Goal: Communication & Community: Answer question/provide support

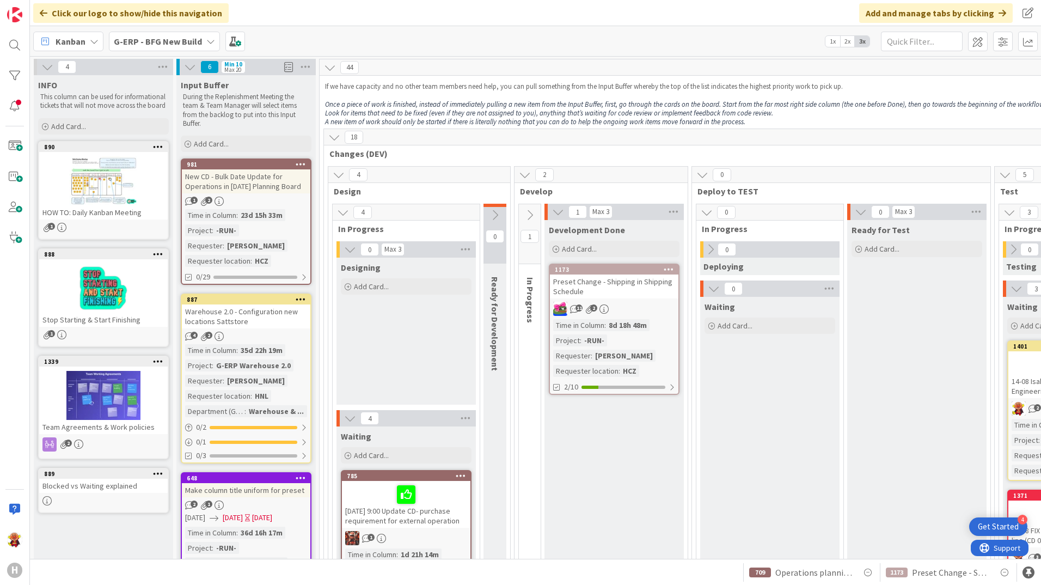
scroll to position [1198, 0]
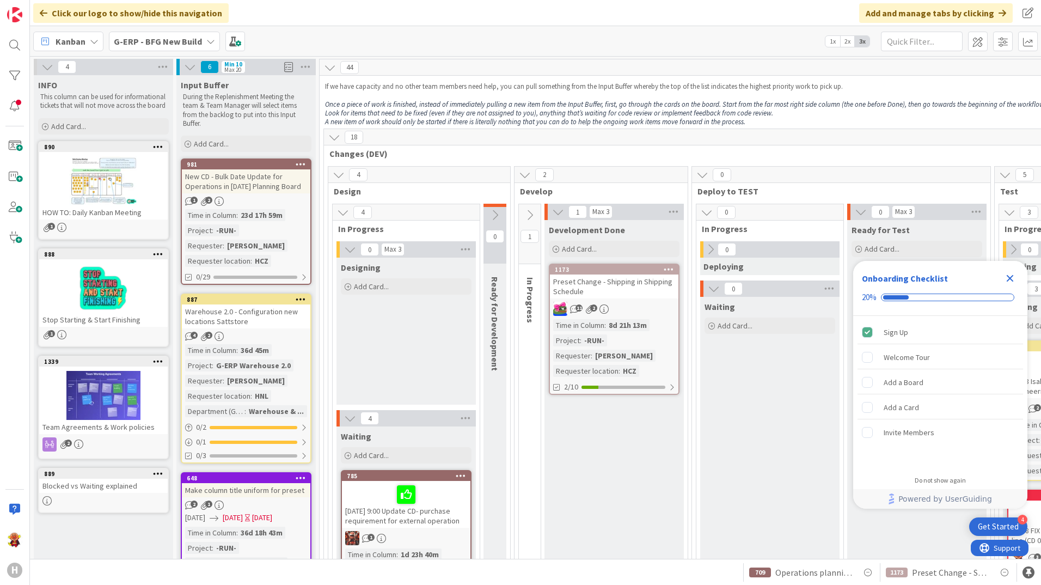
click at [170, 39] on b "G-ERP - BFG New Build" at bounding box center [158, 41] width 88 height 11
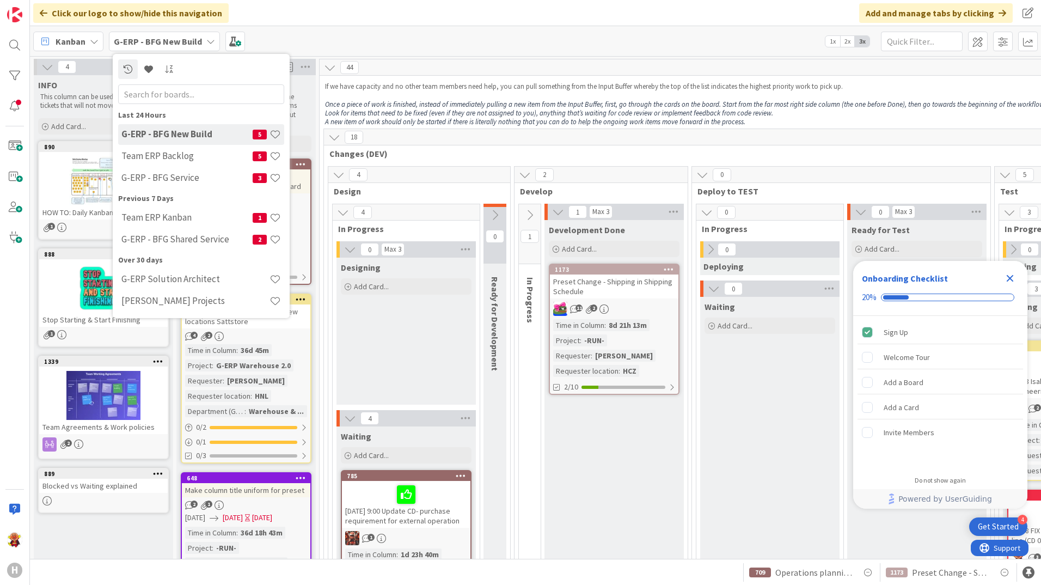
click at [186, 169] on div "G-ERP - BFG Service 3" at bounding box center [201, 178] width 166 height 21
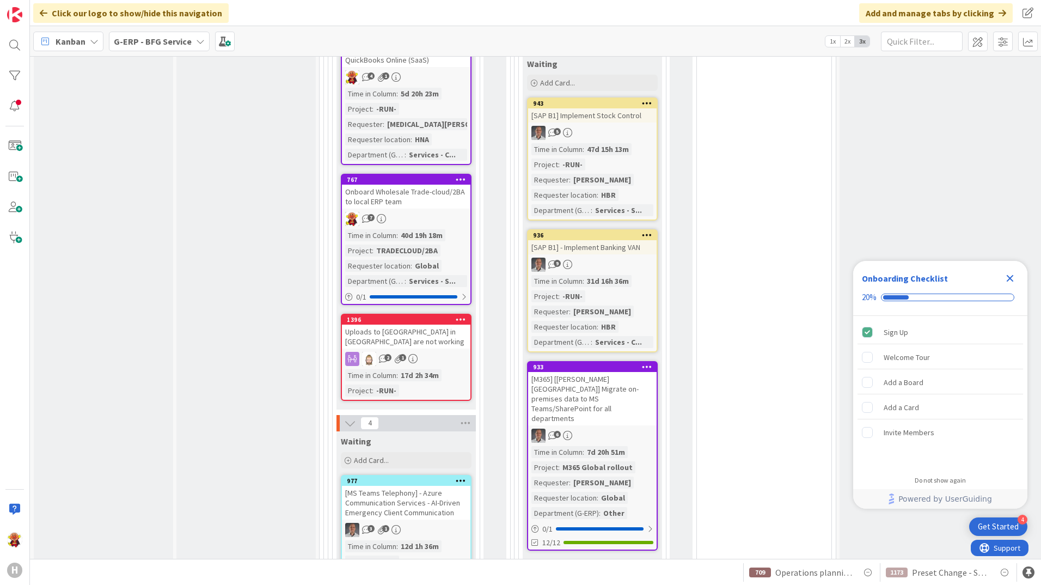
scroll to position [922, 0]
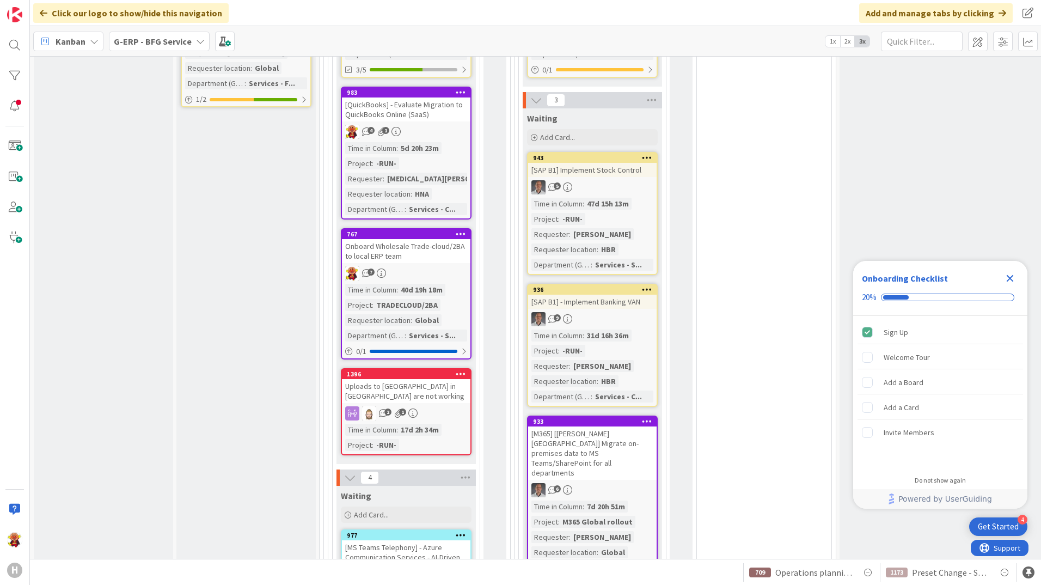
click at [412, 108] on div "[QuickBooks] - Evaluate Migration to QuickBooks Online (SaaS)" at bounding box center [406, 109] width 129 height 24
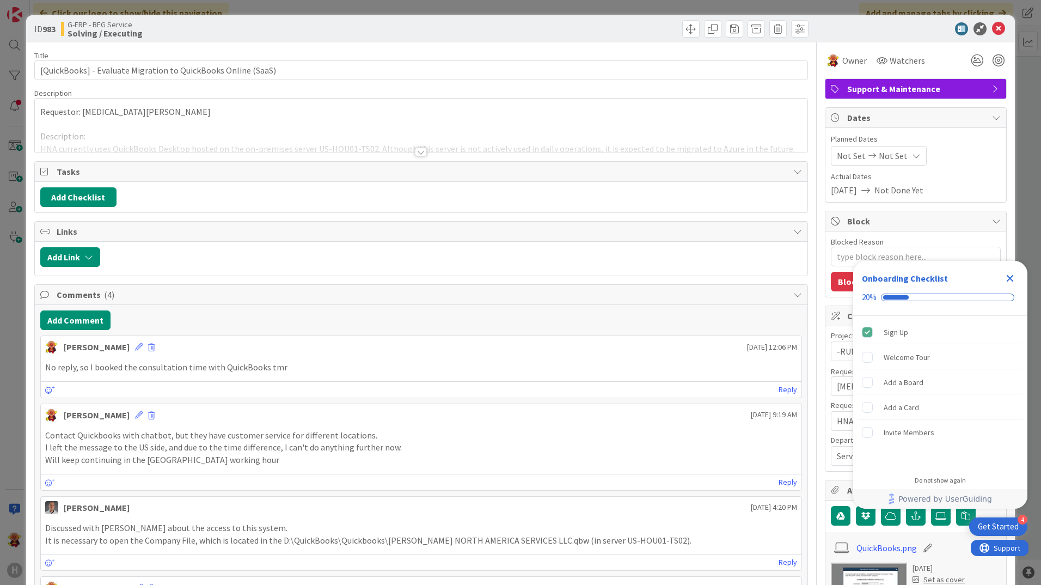
type textarea "x"
click at [90, 328] on button "Add Comment" at bounding box center [75, 320] width 70 height 20
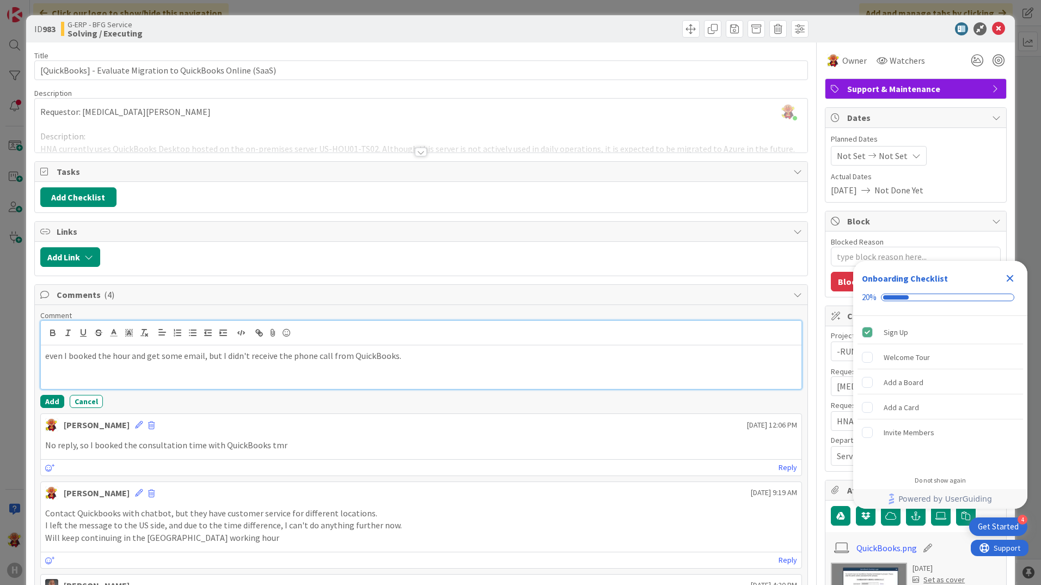
click at [447, 350] on p "even I booked the hour and get some email, but I didn't receive the phone call …" at bounding box center [421, 356] width 752 height 13
click at [694, 348] on div "even I booked the hour and get some email, but I didn't receive the phone call …" at bounding box center [421, 367] width 761 height 44
click at [51, 400] on button "Add" at bounding box center [52, 401] width 24 height 13
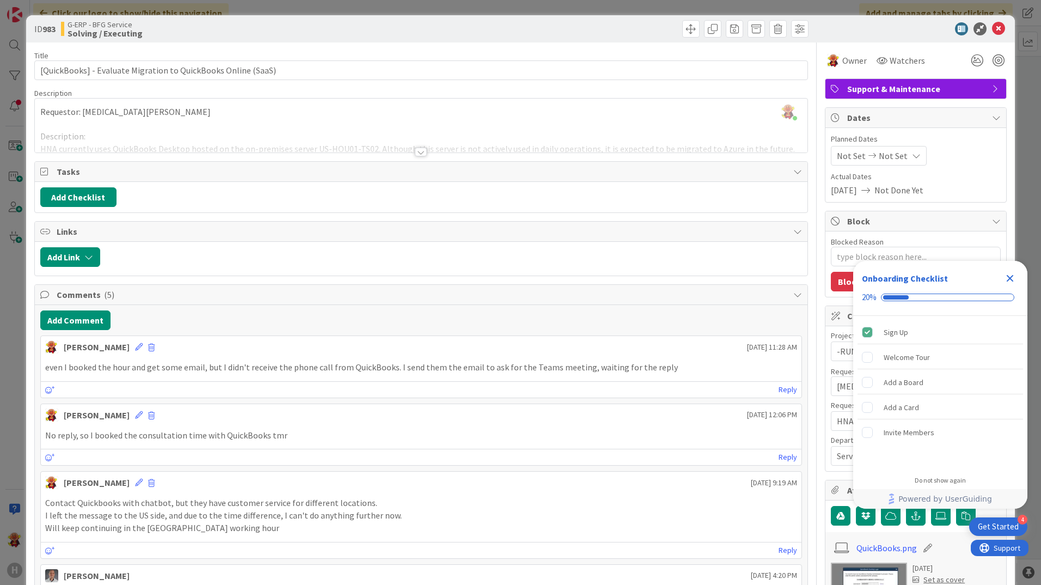
click at [993, 29] on icon at bounding box center [998, 28] width 13 height 13
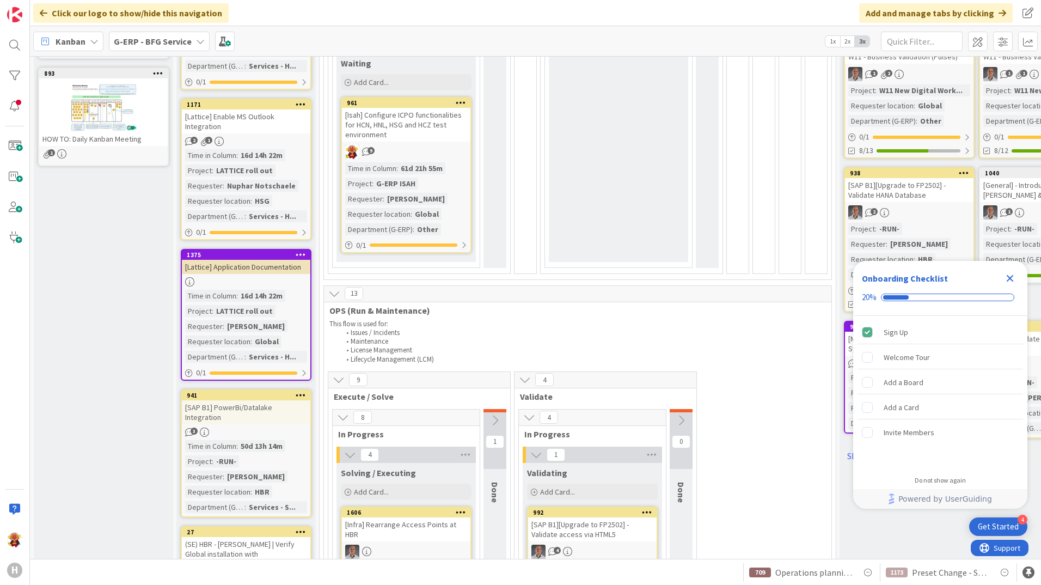
scroll to position [599, 0]
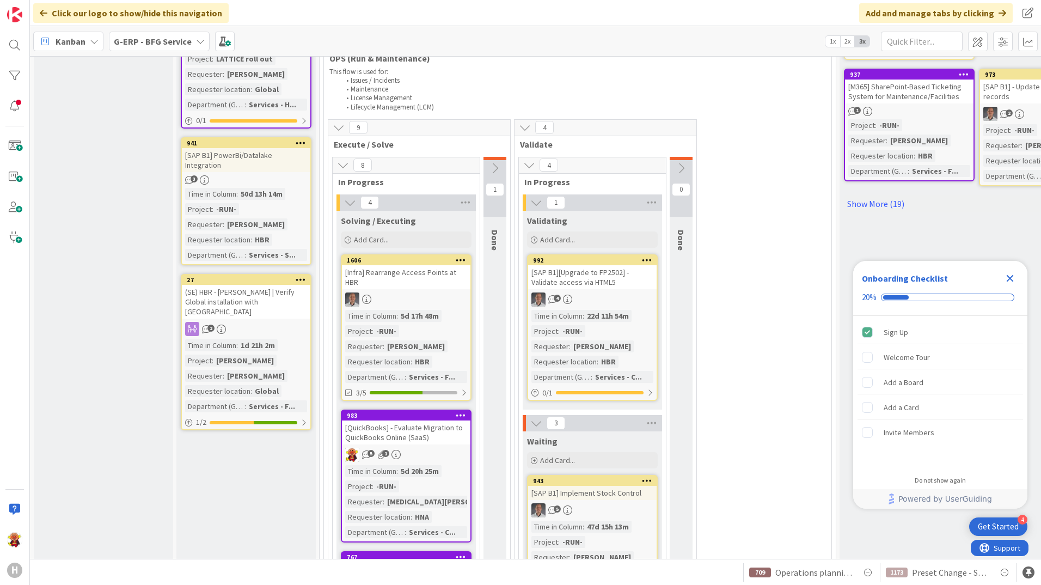
click at [1010, 284] on icon "Close Checklist" at bounding box center [1010, 278] width 13 height 13
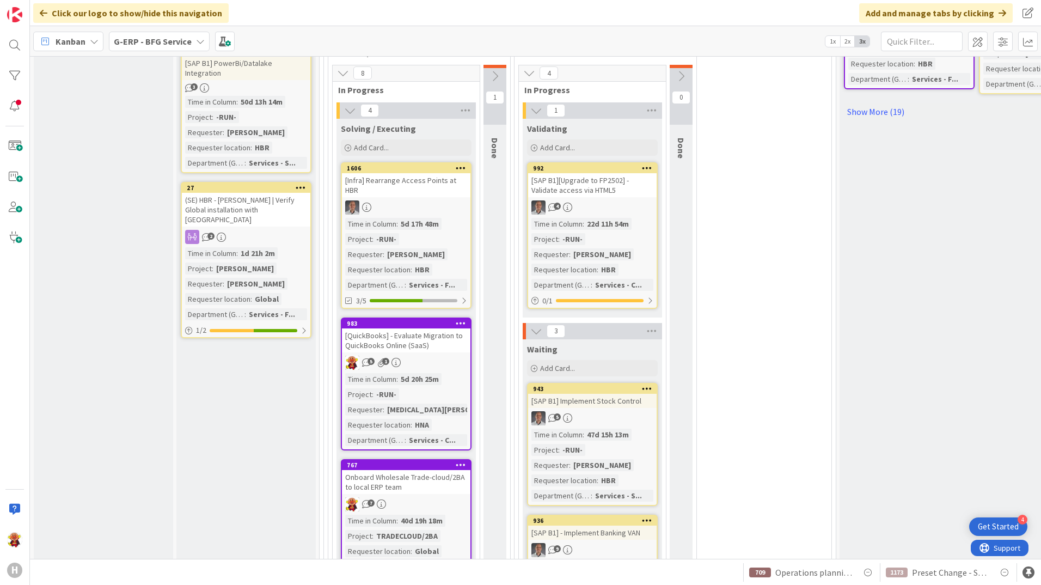
scroll to position [817, 0]
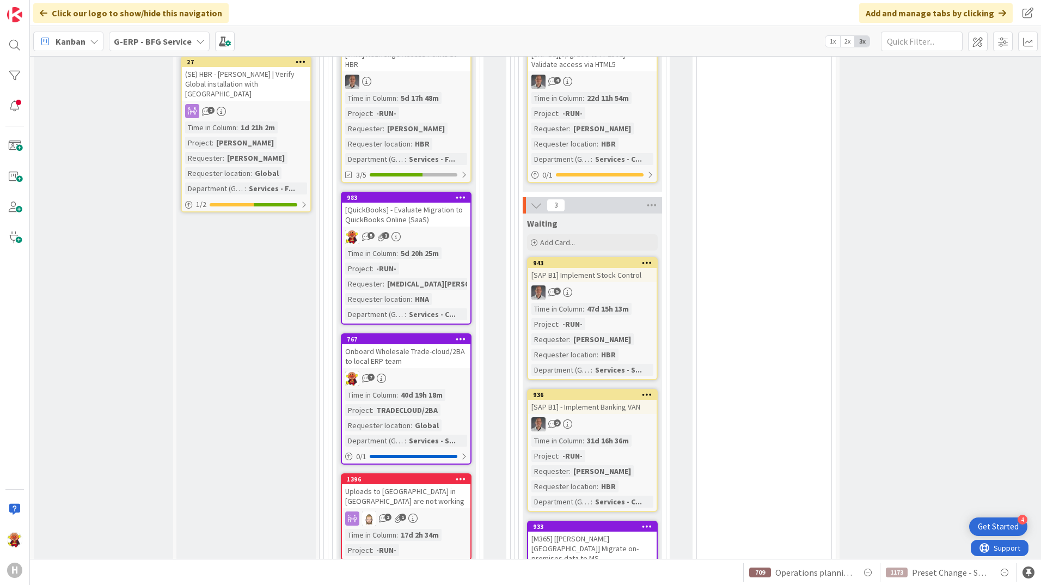
click at [245, 372] on div "Input Buffer During the Replenishment Meeting the team & Team Manager will sele…" at bounding box center [245, 295] width 139 height 2075
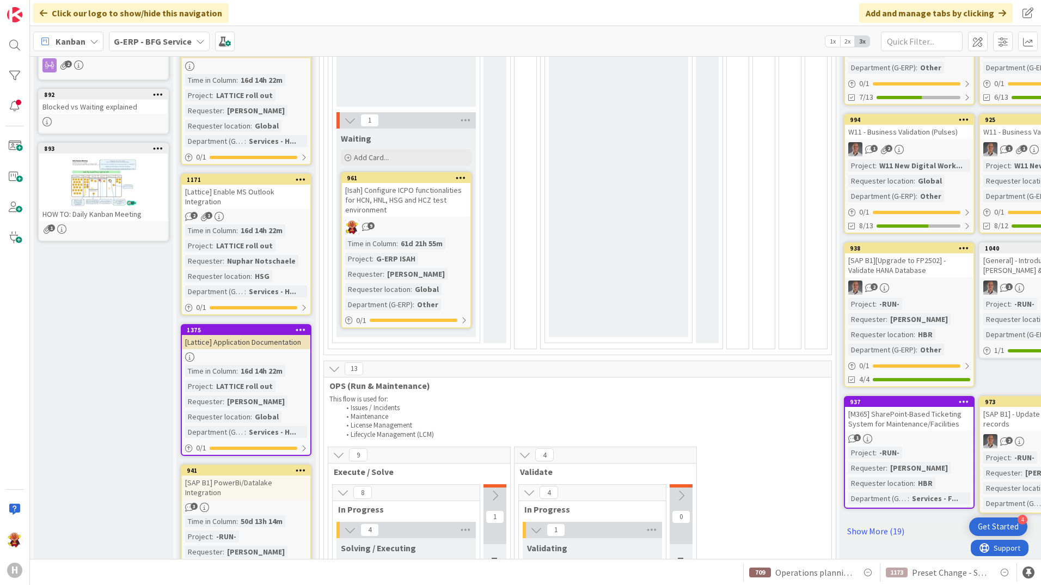
scroll to position [0, 0]
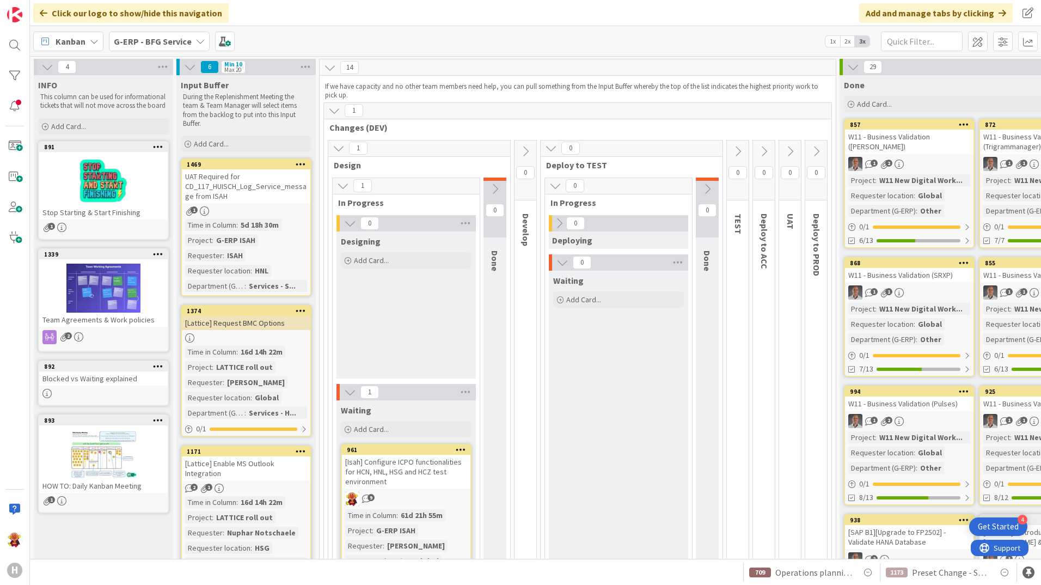
click at [164, 38] on b "G-ERP - BFG Service" at bounding box center [153, 41] width 78 height 11
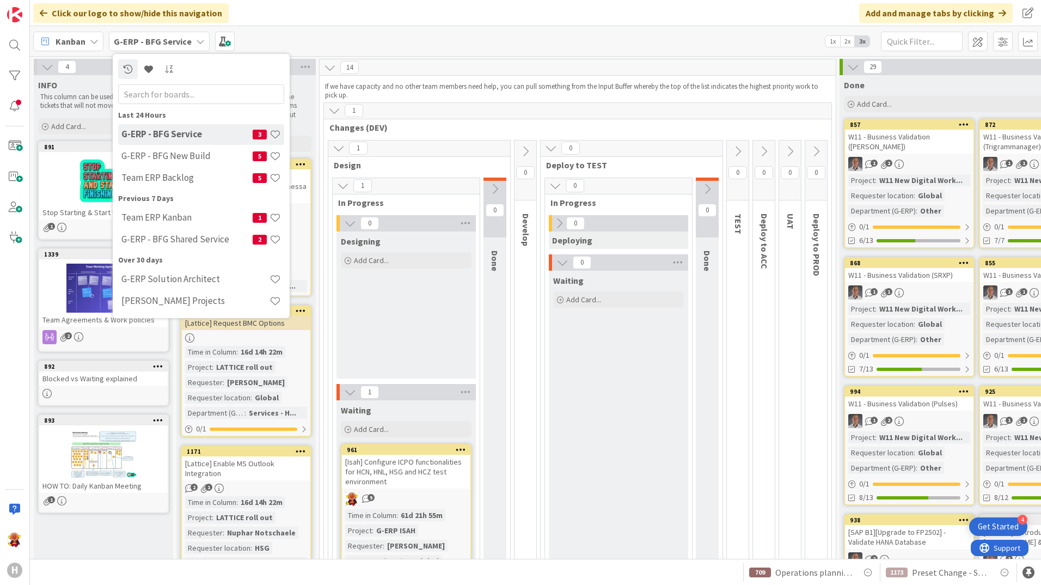
drag, startPoint x: 217, startPoint y: 158, endPoint x: 225, endPoint y: 158, distance: 7.6
click at [218, 158] on h4 "G-ERP - BFG New Build" at bounding box center [186, 155] width 131 height 11
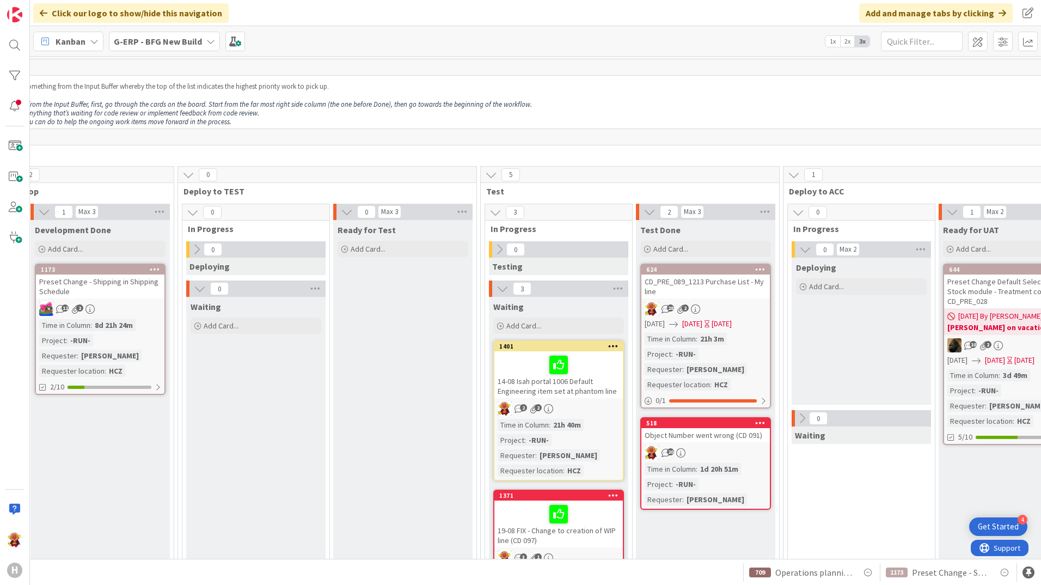
scroll to position [0, 517]
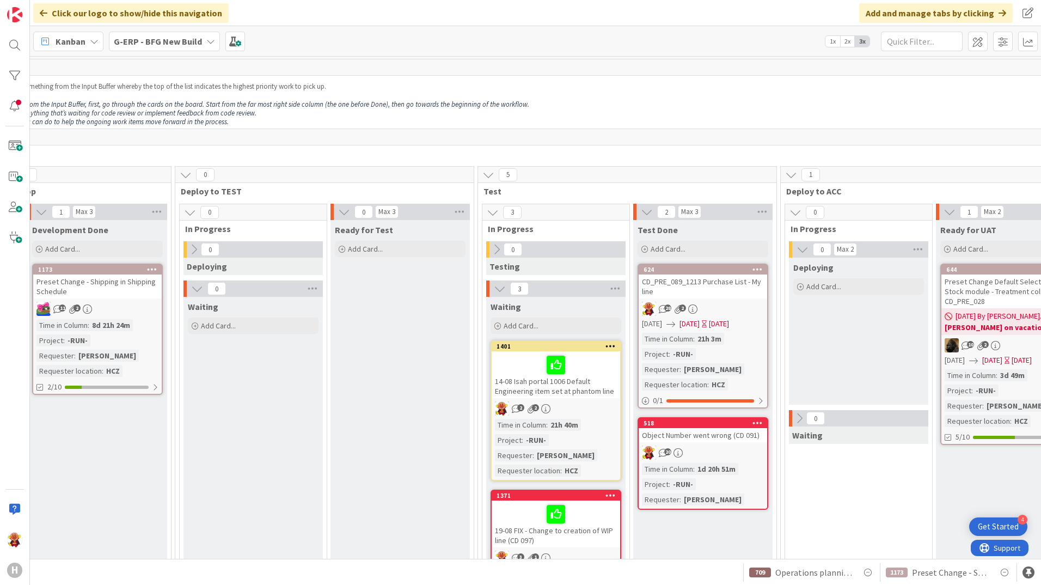
click at [746, 430] on div "Object Number went wrong (CD 091)" at bounding box center [703, 435] width 129 height 14
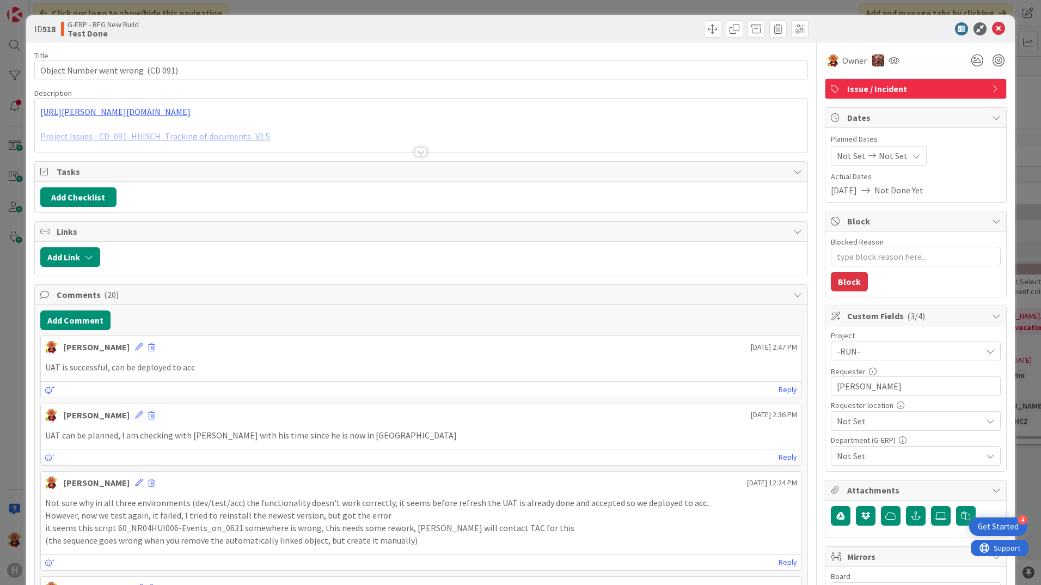
type textarea "x"
click at [84, 329] on button "Add Comment" at bounding box center [75, 320] width 70 height 20
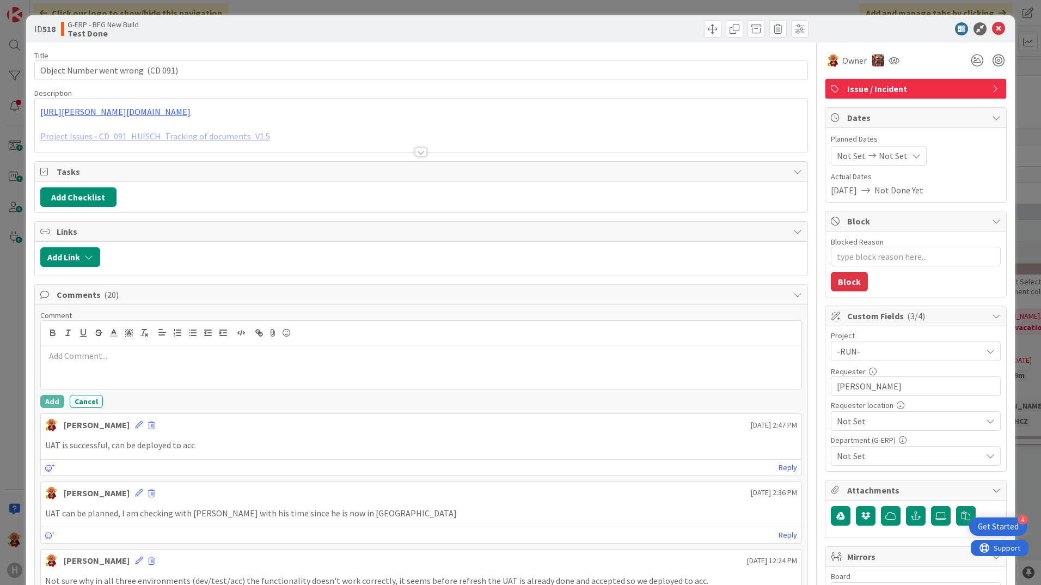
click at [76, 377] on div at bounding box center [421, 367] width 761 height 44
click at [280, 369] on div "UAT is planned with [PERSON_NAME] and [PERSON_NAME] on Aug" at bounding box center [421, 367] width 761 height 44
click at [56, 400] on button "Add" at bounding box center [52, 401] width 24 height 13
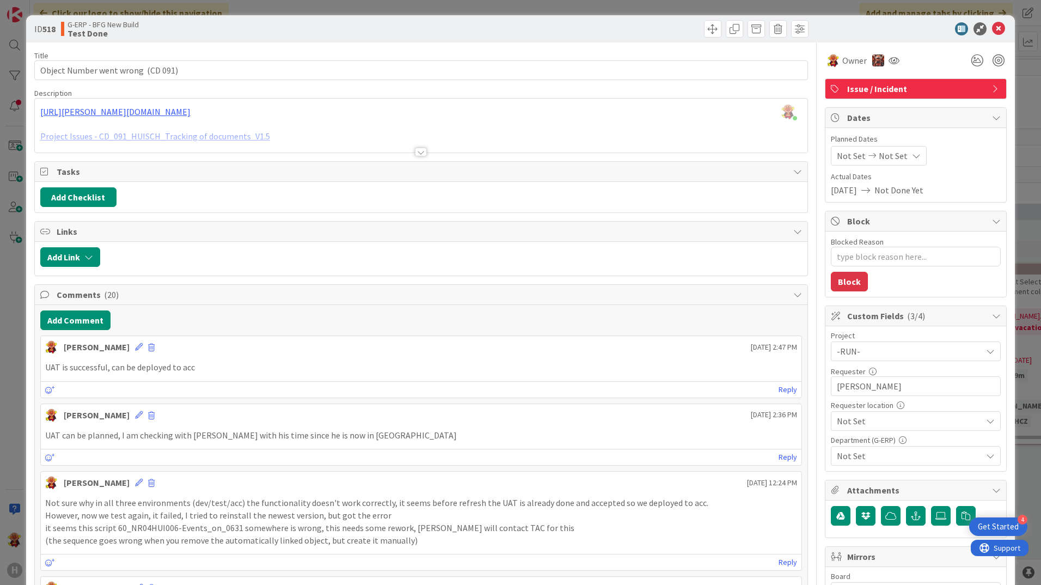
type textarea "x"
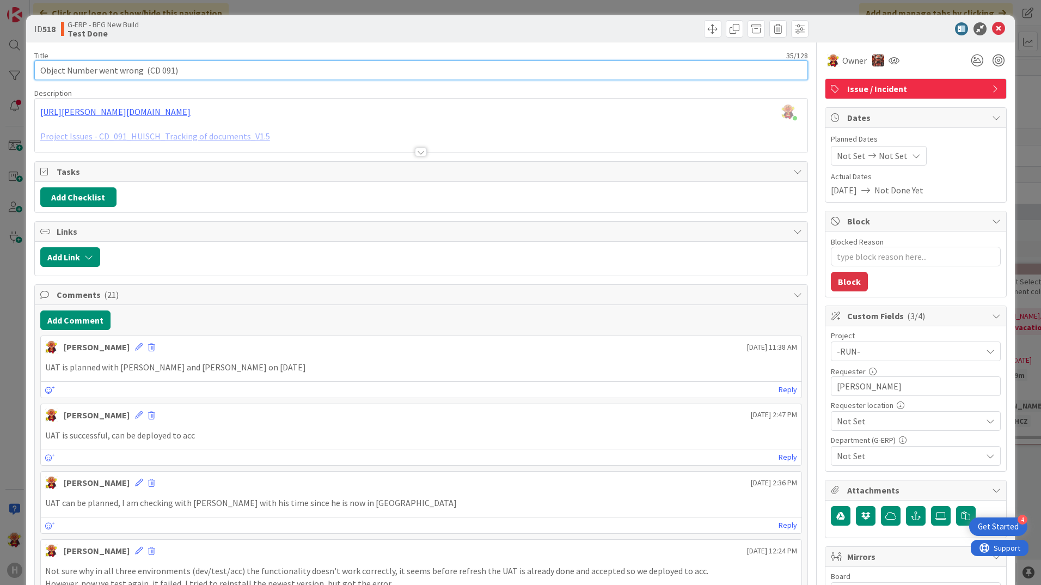
click at [34, 71] on input "Object Number went wrong (CD 091)" at bounding box center [421, 70] width 774 height 20
type input "21Object Number went wrong (CD 091)"
type textarea "x"
type input "21-Object Number went wrong (CD 091)"
type textarea "x"
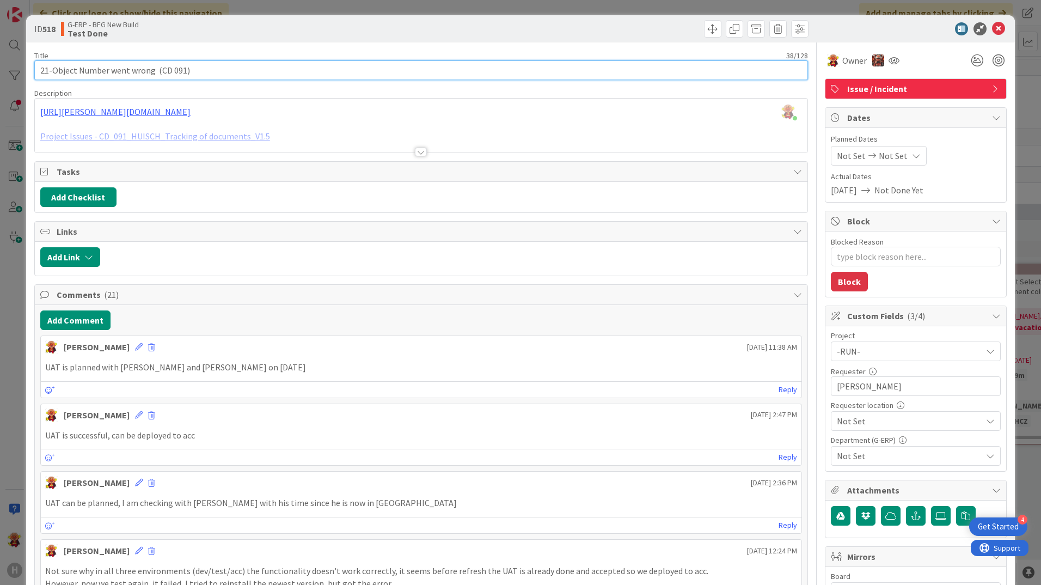
type input "21-0Object Number went wrong (CD 091)"
type textarea "x"
type input "21-08Object Number went wrong (CD 091)"
type textarea "x"
type input "21-08 Object Number went wrong (CD 091)"
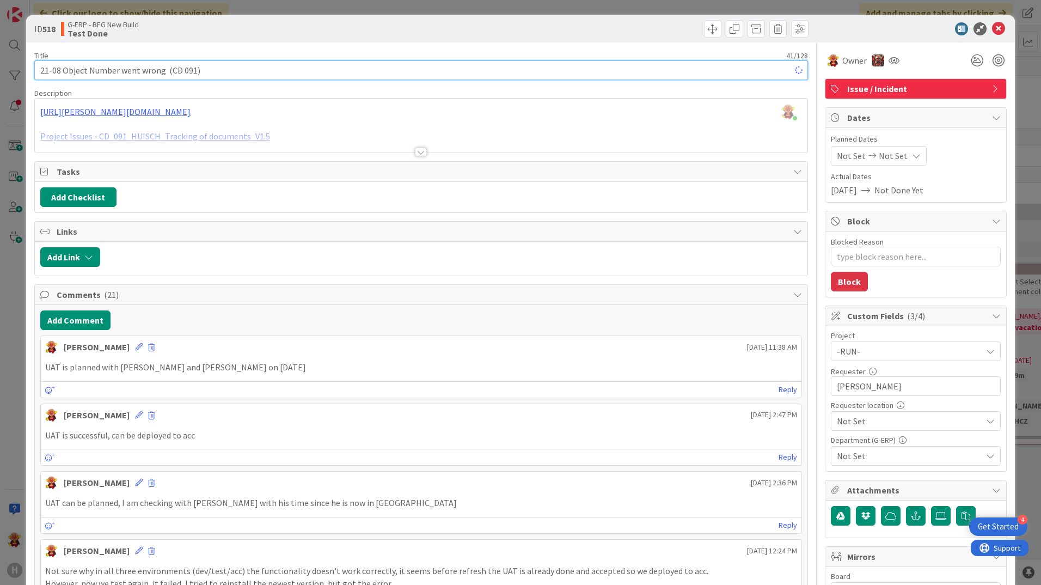
type textarea "x"
type input "21-08 Object Number went wrong (CD 091)"
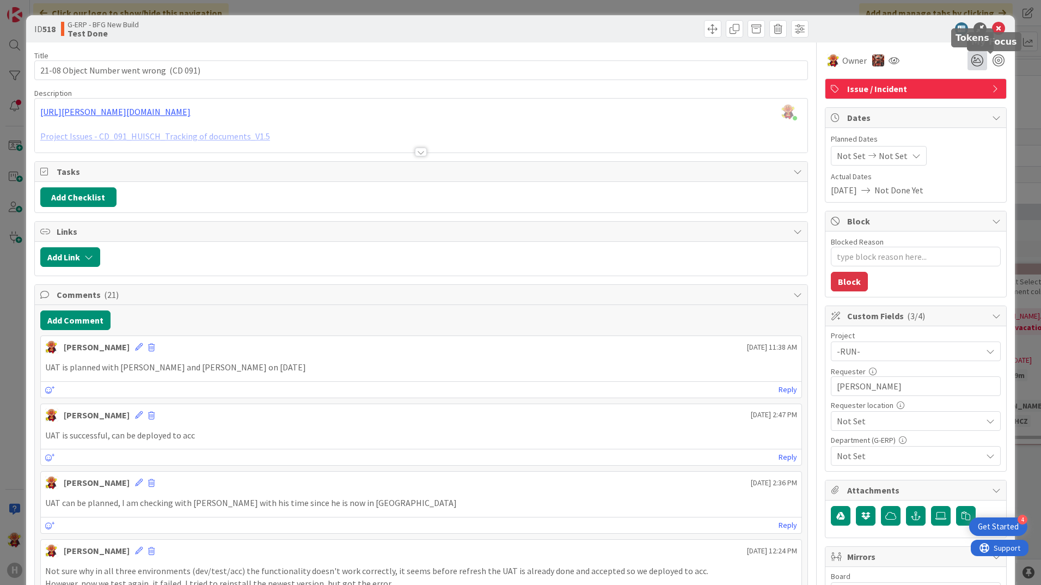
click at [976, 62] on icon at bounding box center [978, 61] width 20 height 20
click at [960, 100] on icon at bounding box center [964, 101] width 9 height 9
click at [994, 26] on icon at bounding box center [998, 28] width 13 height 13
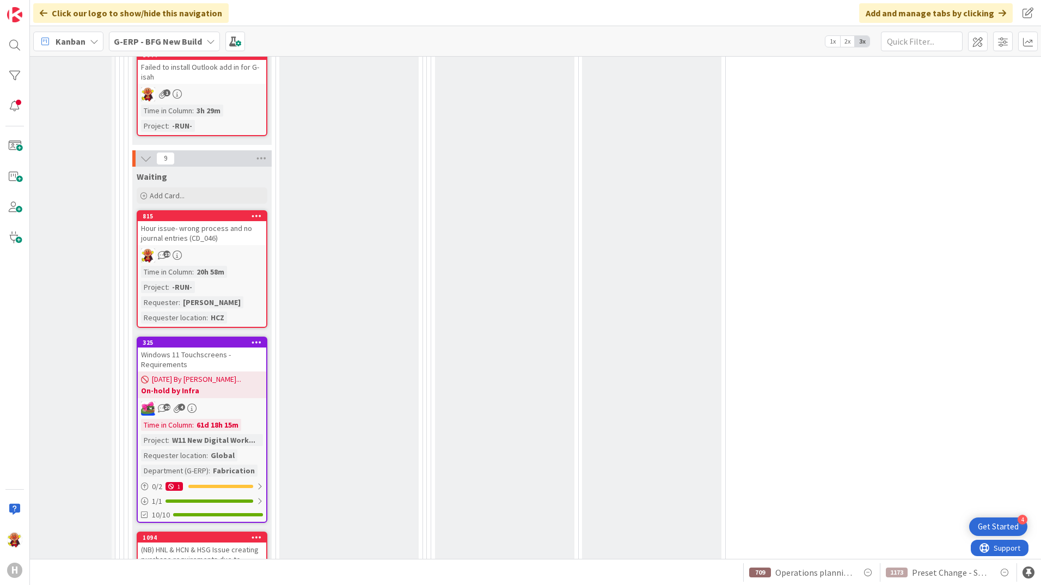
scroll to position [2668, 204]
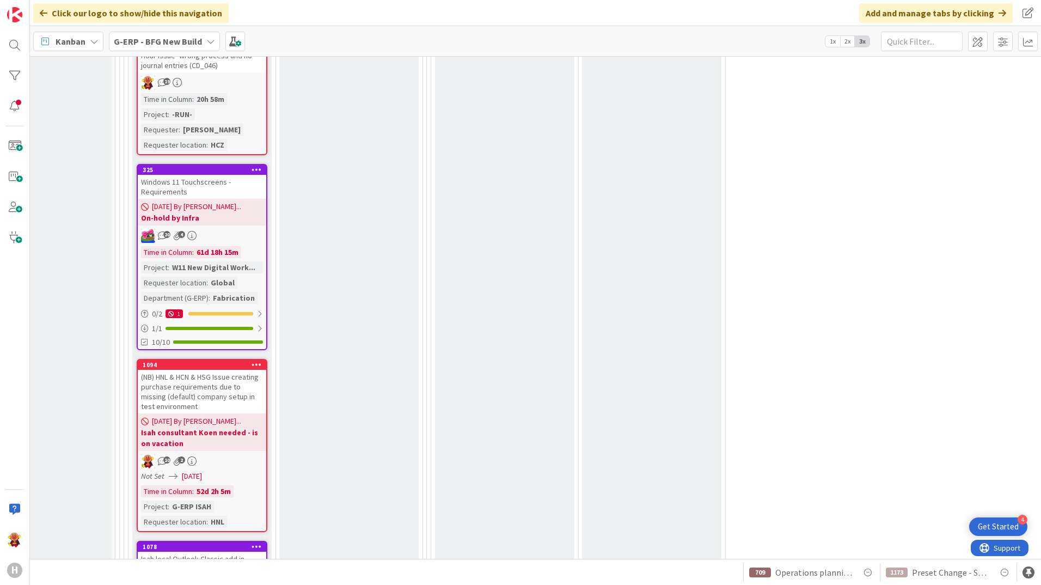
click at [241, 389] on div "(NB) HNL & HCN & HSG Issue creating purchase requirements due to missing (defau…" at bounding box center [202, 392] width 129 height 44
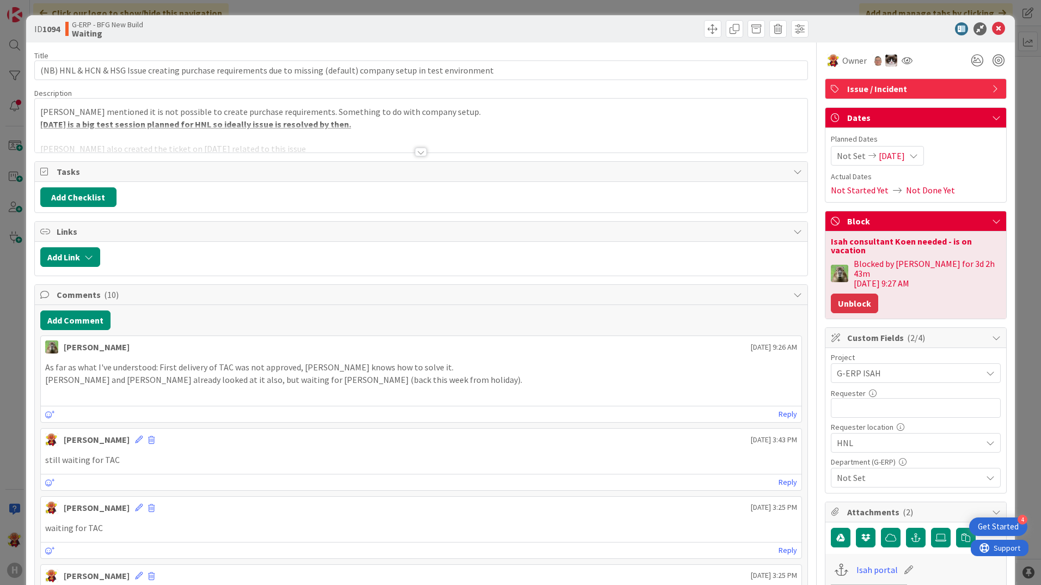
click at [847, 294] on button "Unblock" at bounding box center [854, 304] width 47 height 20
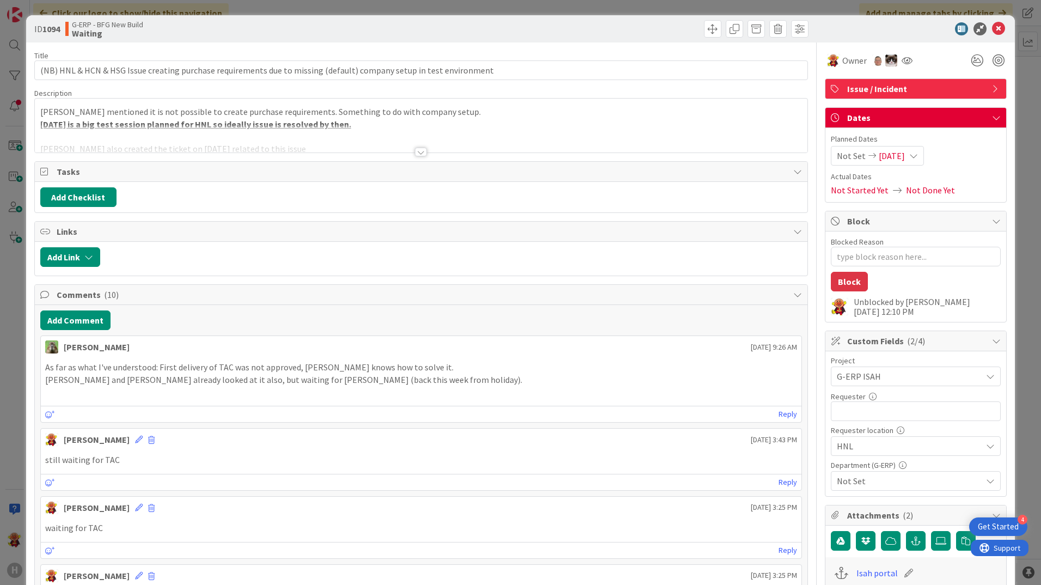
type textarea "x"
click at [84, 319] on button "Add Comment" at bounding box center [75, 320] width 70 height 20
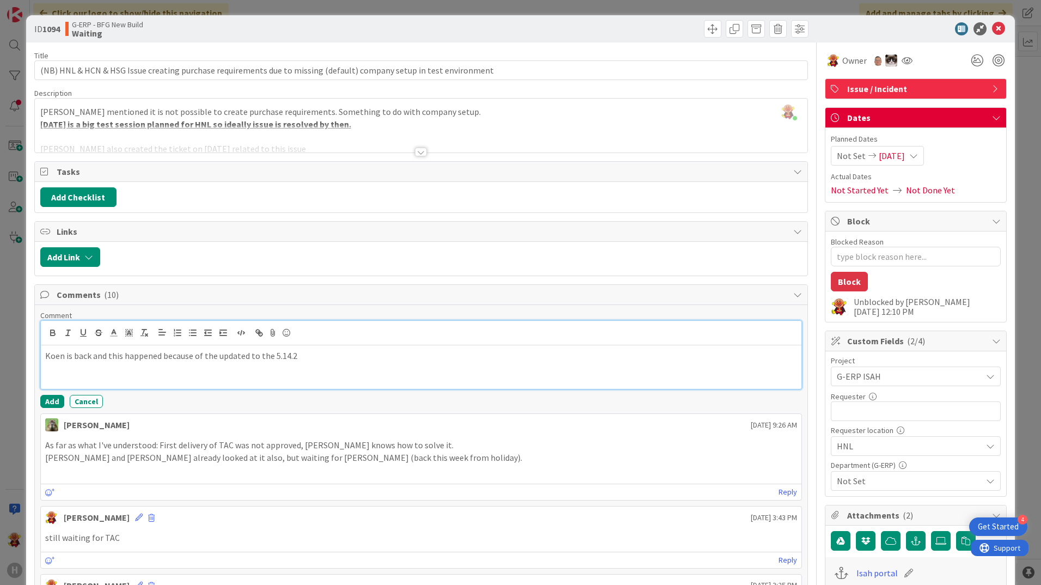
click at [335, 368] on div "Koen is back and this happened because of the updated to the 5.14.2" at bounding box center [421, 367] width 761 height 44
click at [218, 362] on div "Koen is back and this happened because of the updated to the 5.14.2" at bounding box center [421, 367] width 761 height 44
click at [321, 357] on p "Koen is back and this happened because of after updated to the 5.14.2" at bounding box center [421, 356] width 752 height 13
click at [629, 347] on div "Koen is back and this happened because of after updated to the 5.14.2, the pres…" at bounding box center [421, 367] width 761 height 44
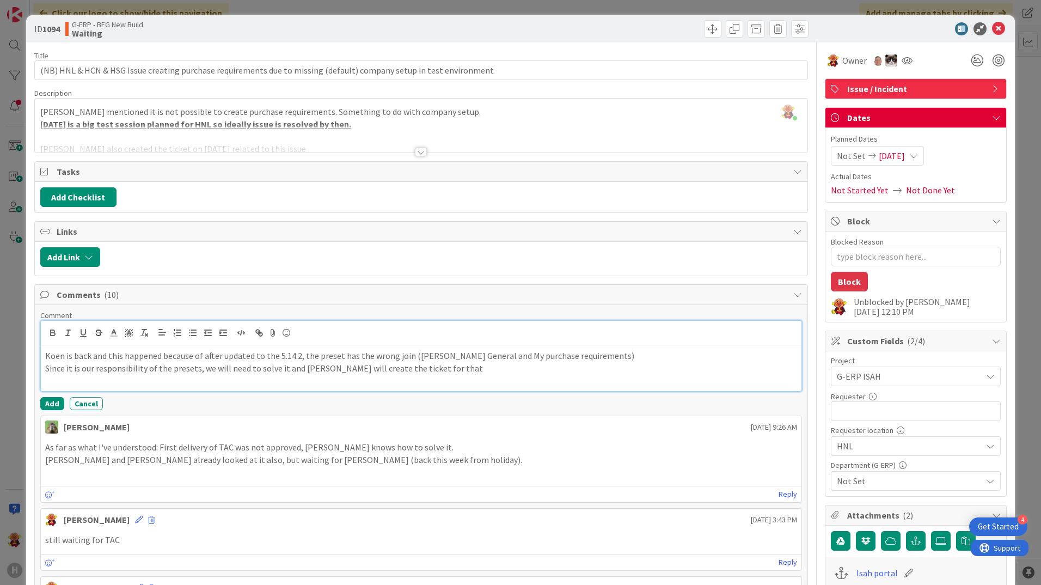
click at [409, 360] on p "Koen is back and this happened because of after updated to the 5.14.2, the pres…" at bounding box center [421, 356] width 752 height 13
click at [627, 355] on p "Koen is back and this happened because of after updated to the 5.14.2, the pres…" at bounding box center [421, 356] width 752 height 13
click at [399, 365] on p "Since it is our responsibility of the presets, we will need to solve it and [PE…" at bounding box center [421, 368] width 752 height 13
click at [302, 379] on p at bounding box center [421, 380] width 752 height 13
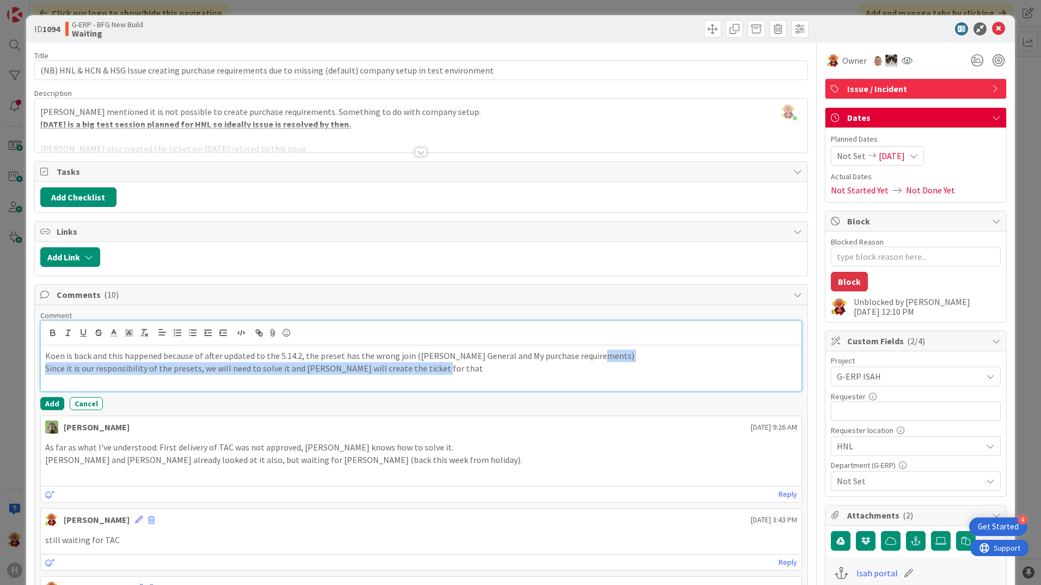
click at [633, 363] on div "Koen is back and this happened because of after updated to the 5.14.2, the pres…" at bounding box center [421, 368] width 761 height 46
click at [608, 358] on p "Koen is back and this happened because of after updated to the 5.14.2, the pres…" at bounding box center [421, 356] width 752 height 13
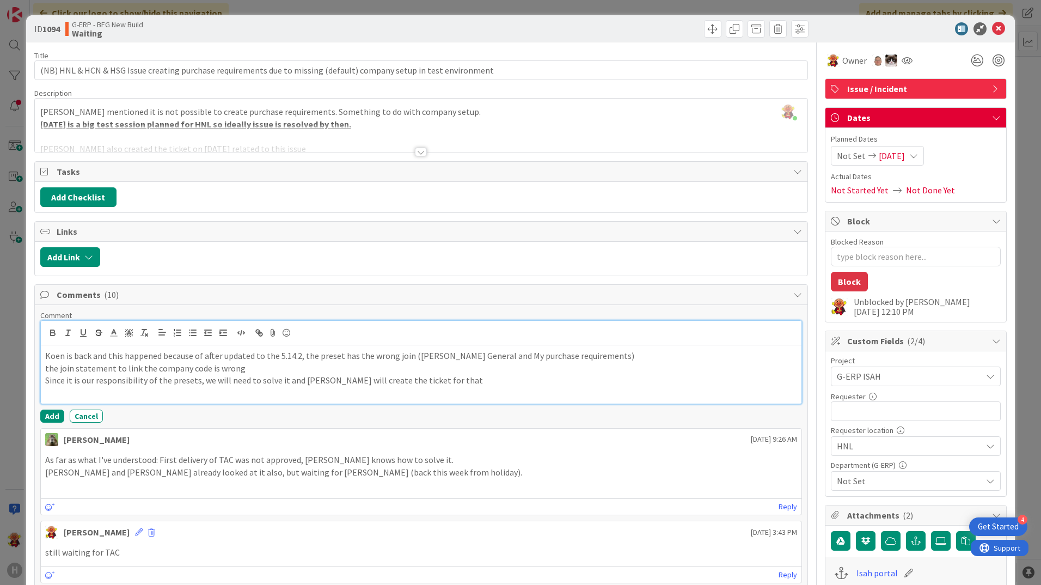
click at [262, 364] on p "the join statement to link the company code is wrong" at bounding box center [421, 368] width 752 height 13
click at [54, 418] on button "Add" at bounding box center [52, 416] width 24 height 13
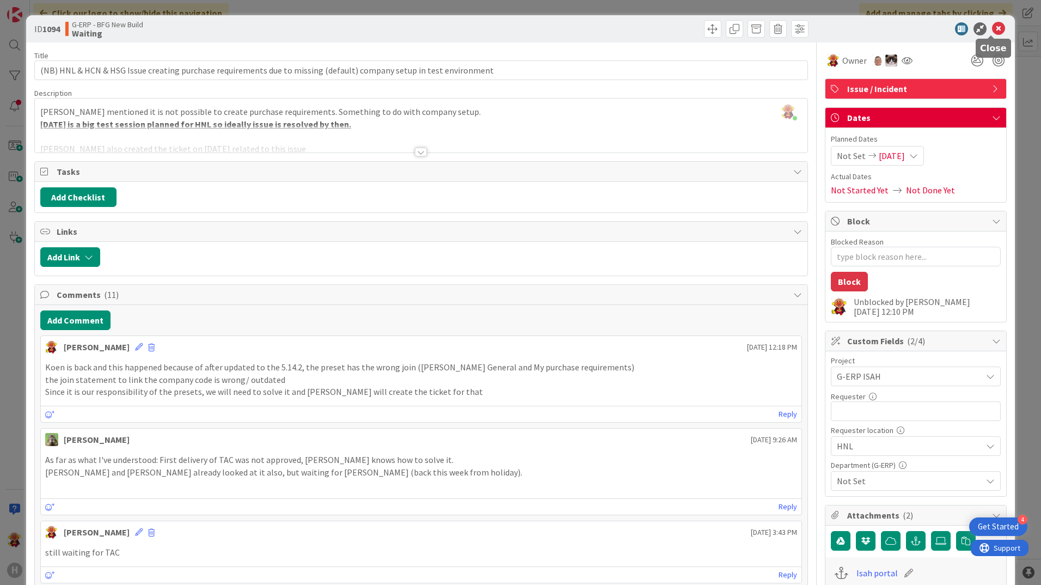
click at [992, 27] on icon at bounding box center [998, 28] width 13 height 13
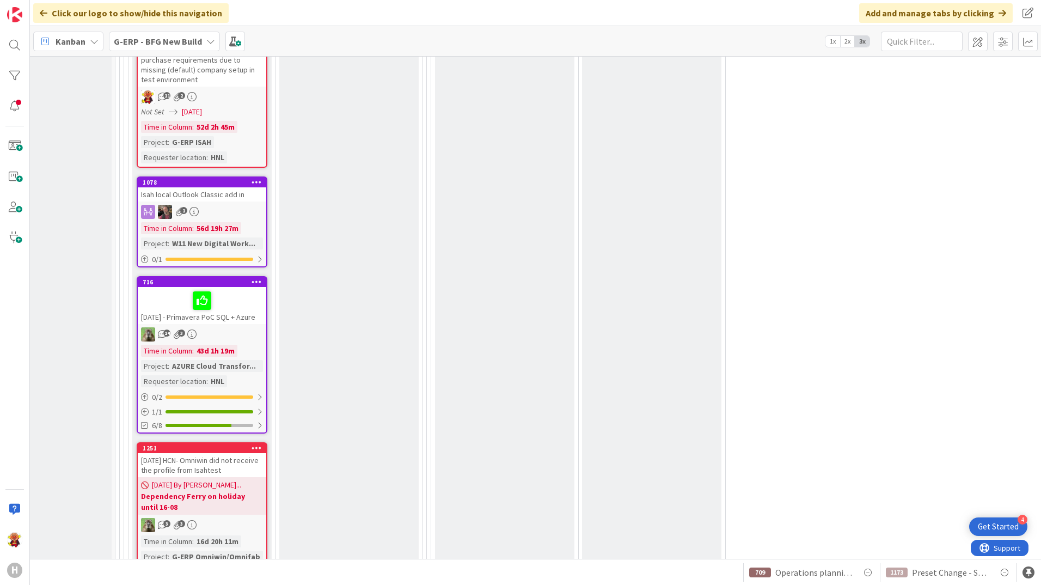
scroll to position [2832, 204]
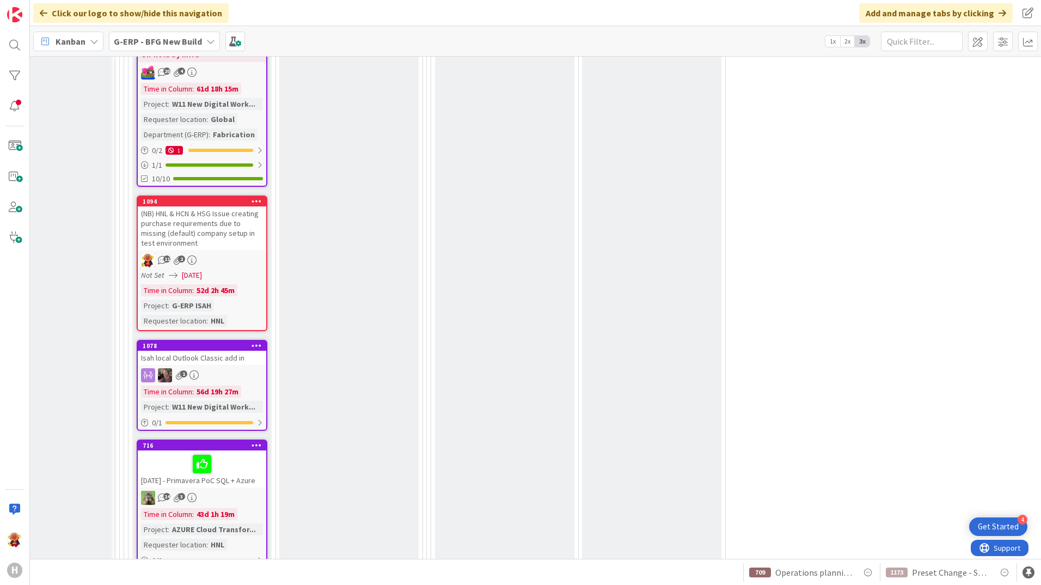
click at [254, 213] on div "(NB) HNL & HCN & HSG Issue creating purchase requirements due to missing (defau…" at bounding box center [202, 228] width 129 height 44
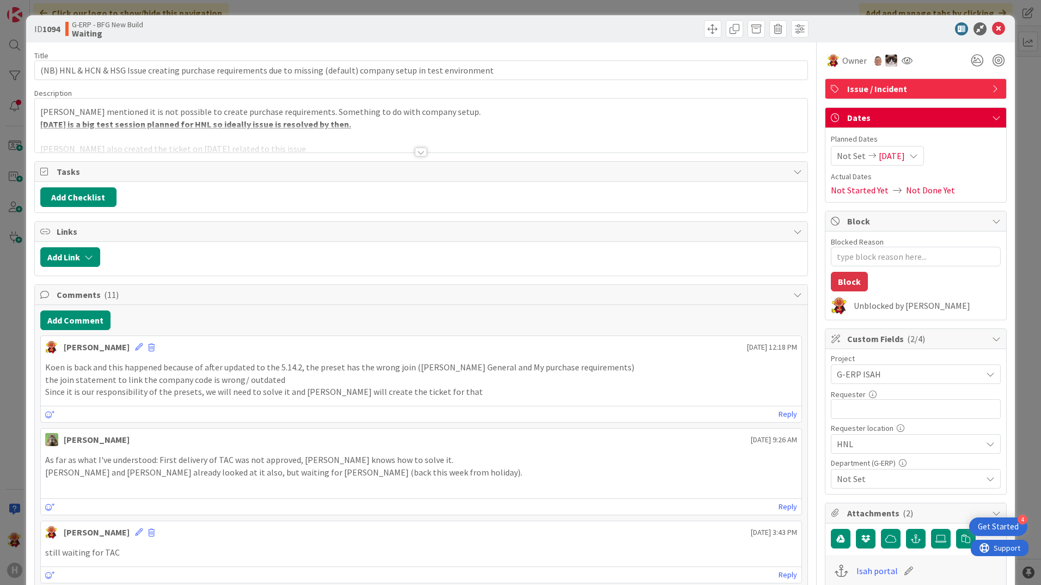
type textarea "x"
click at [128, 343] on div "[PERSON_NAME] [DATE] 12:18 PM" at bounding box center [421, 344] width 761 height 17
click at [135, 346] on icon at bounding box center [139, 347] width 8 height 8
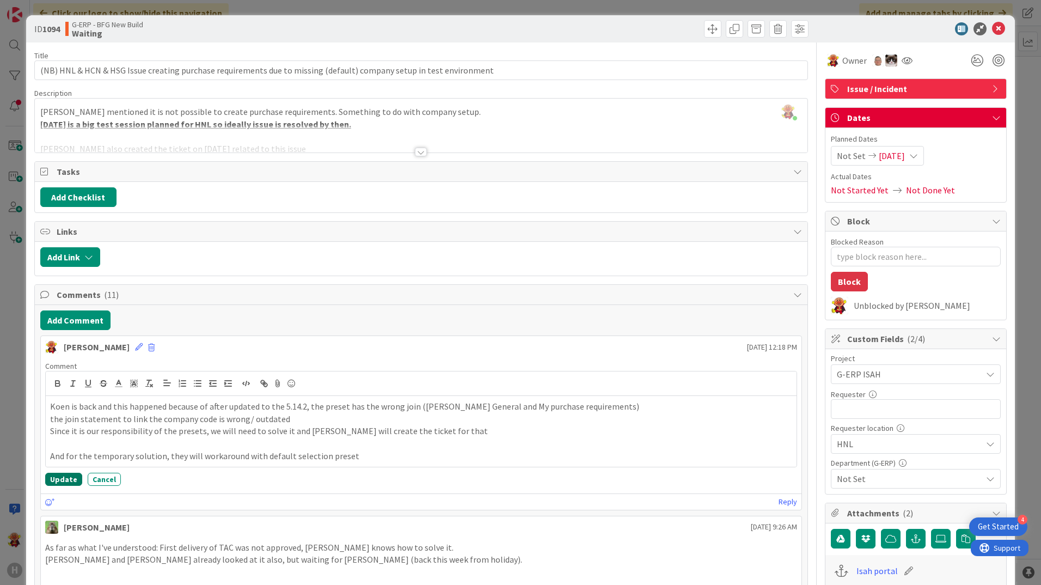
click at [76, 478] on button "Update" at bounding box center [63, 479] width 37 height 13
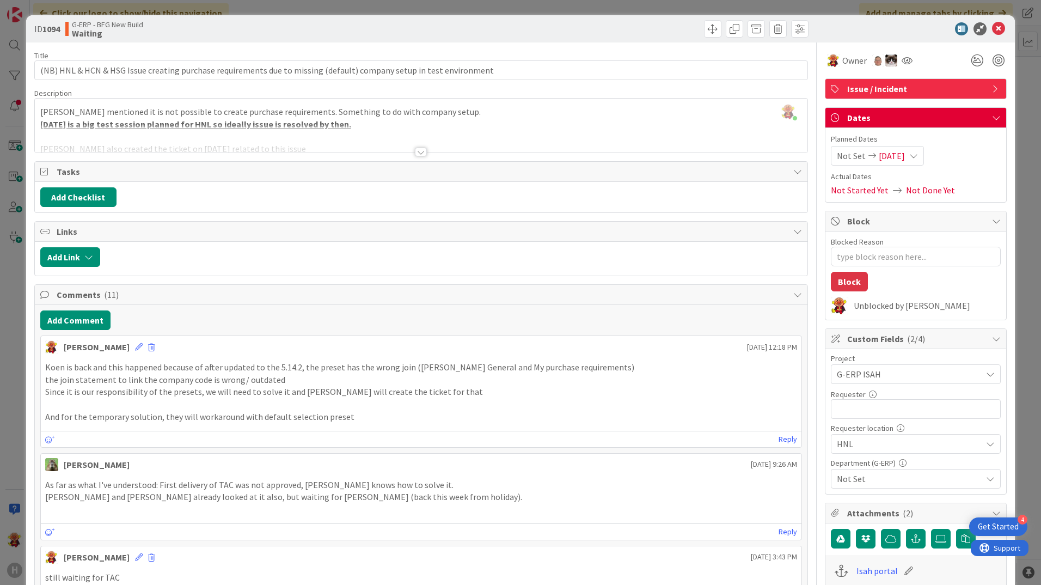
type textarea "x"
click at [994, 29] on icon at bounding box center [998, 28] width 13 height 13
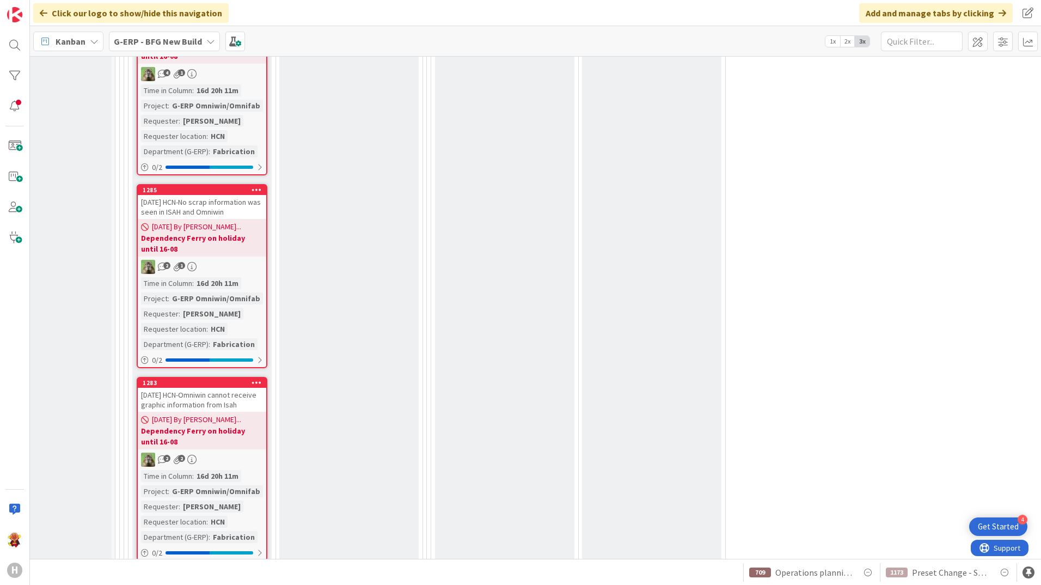
scroll to position [3726, 204]
